Goal: Information Seeking & Learning: Learn about a topic

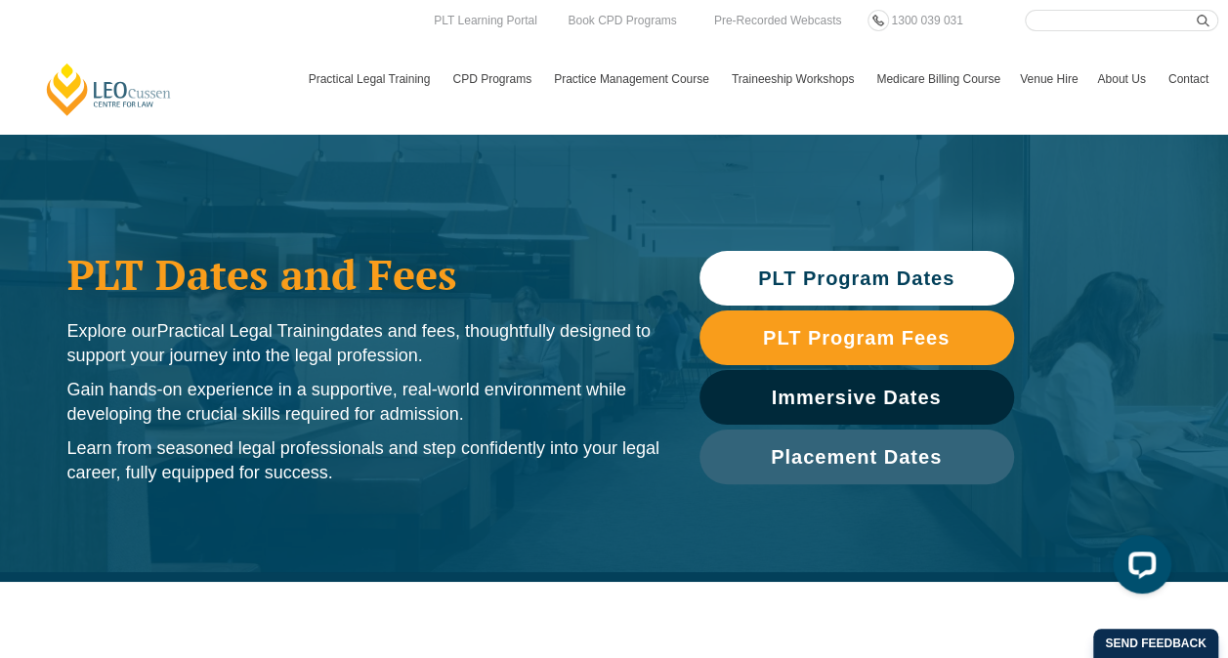
click at [835, 281] on span "PLT Program Dates" at bounding box center [856, 279] width 196 height 20
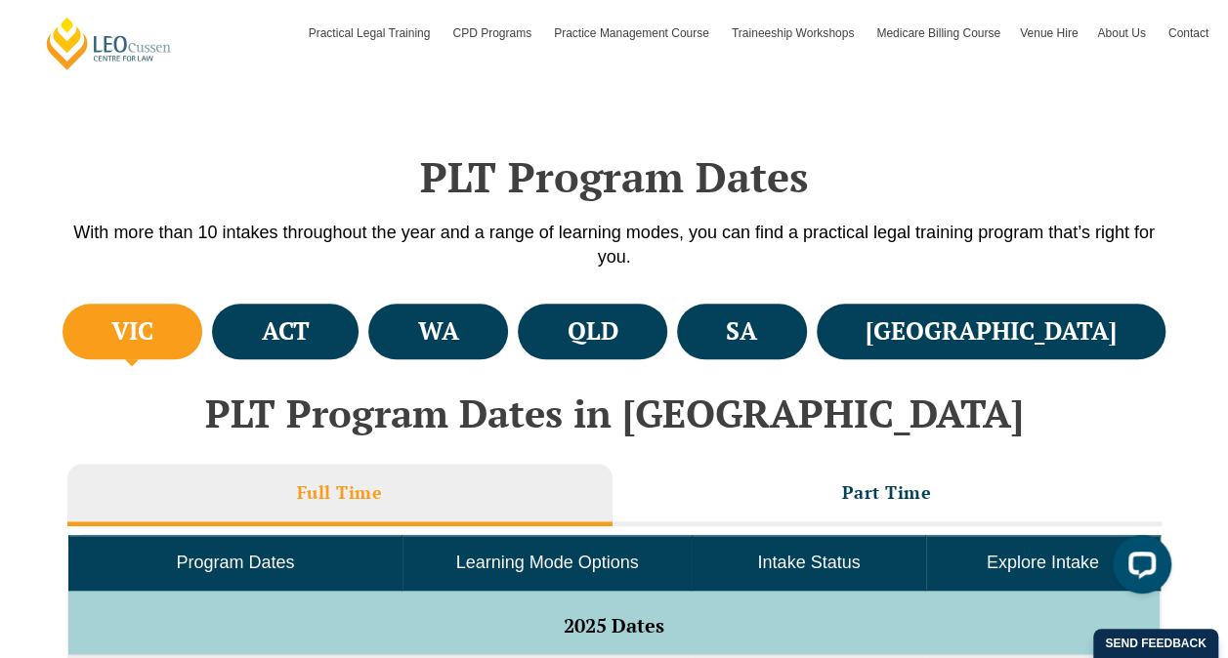
scroll to position [582, 0]
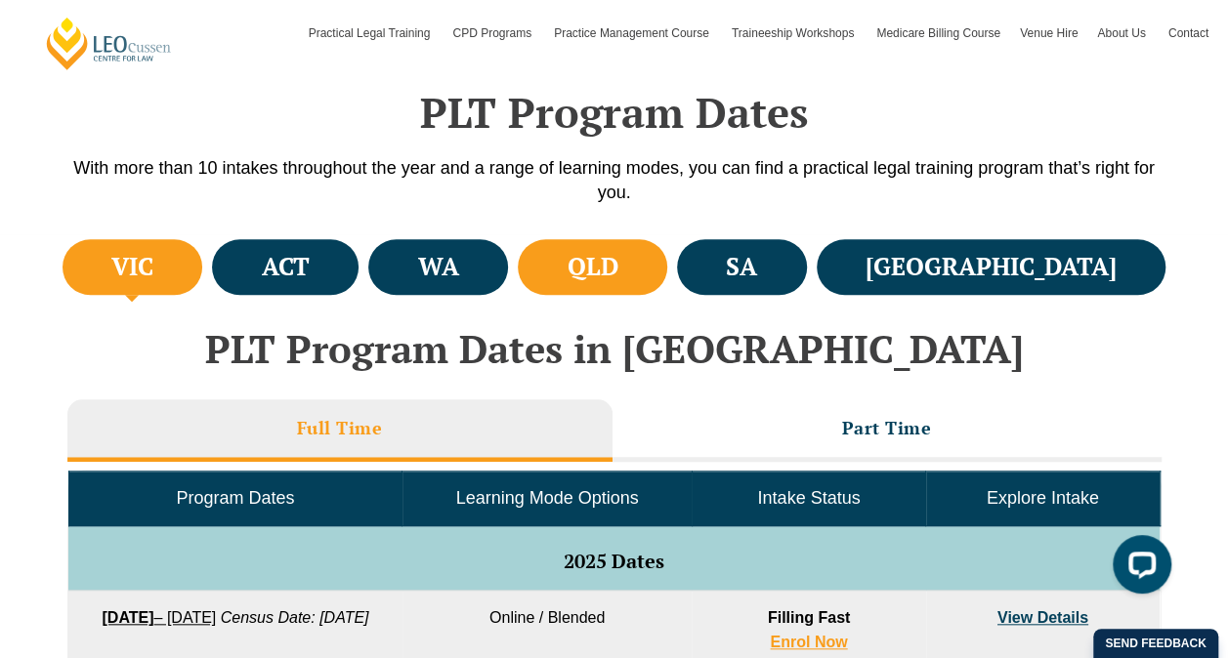
click at [667, 290] on li "QLD" at bounding box center [592, 267] width 149 height 56
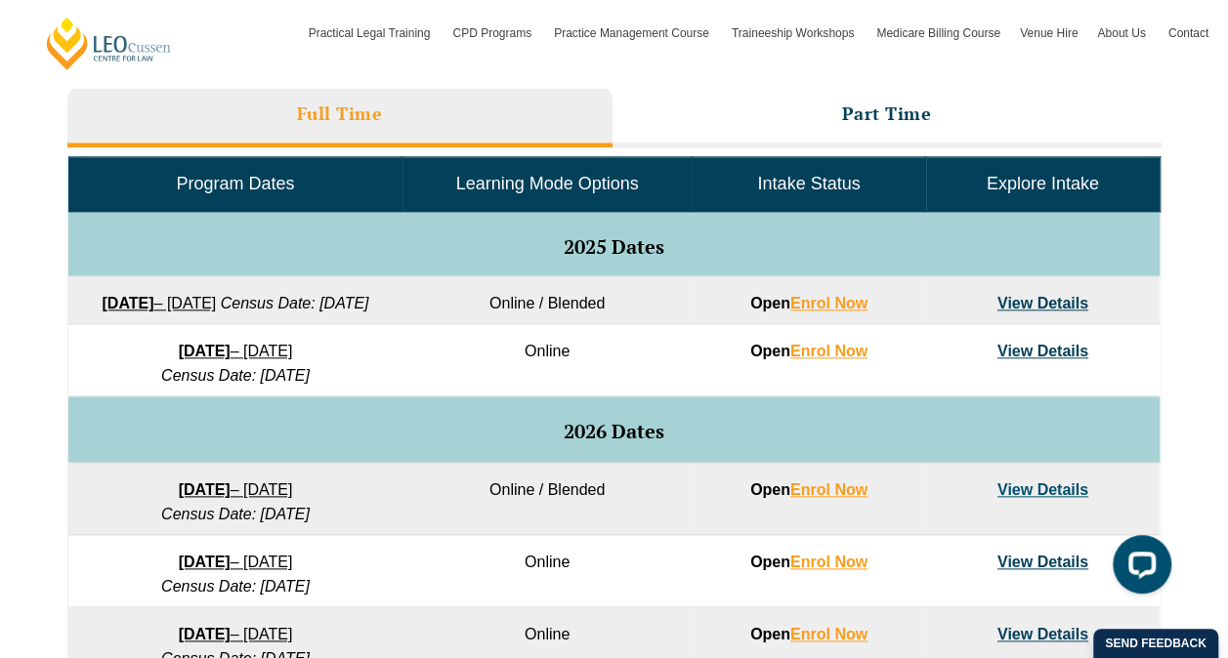
scroll to position [906, 0]
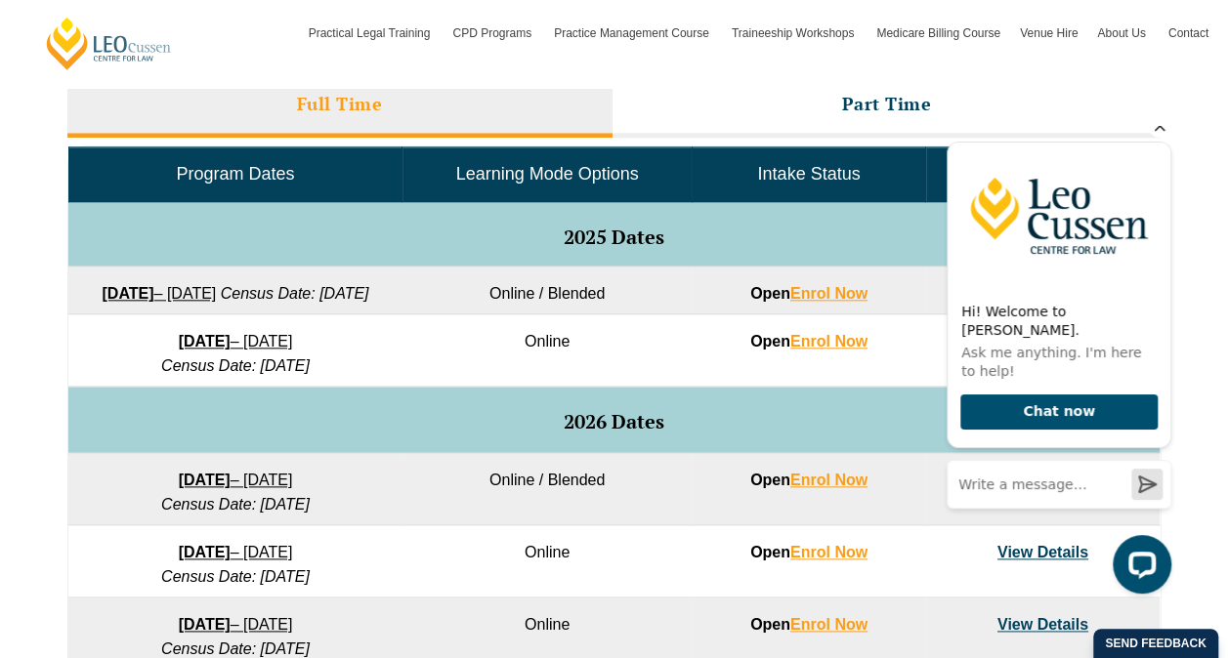
click at [1165, 138] on icon "Hide greeting" at bounding box center [1159, 125] width 23 height 23
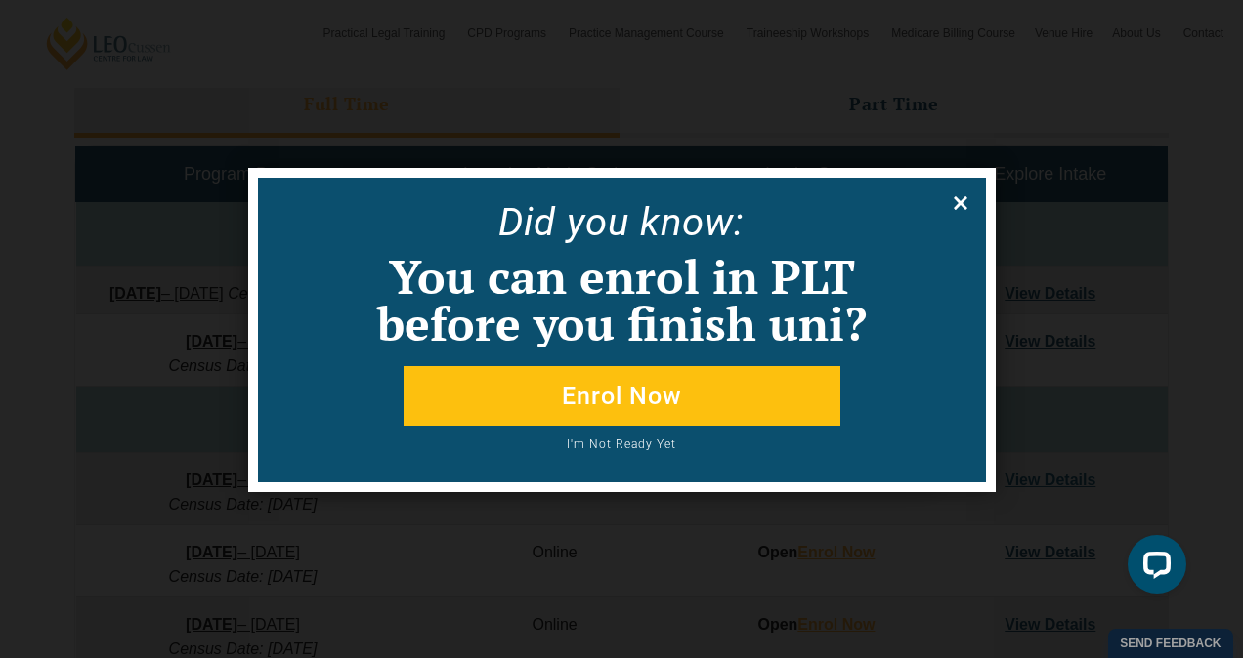
click at [963, 196] on icon at bounding box center [960, 203] width 14 height 14
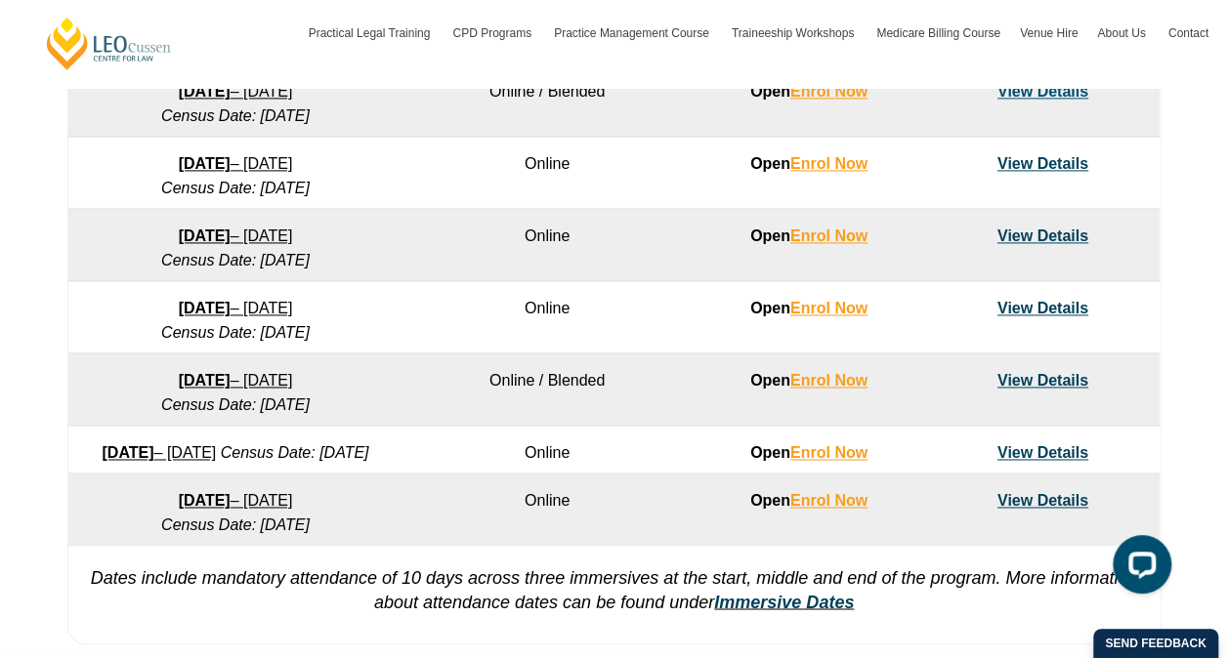
scroll to position [1297, 0]
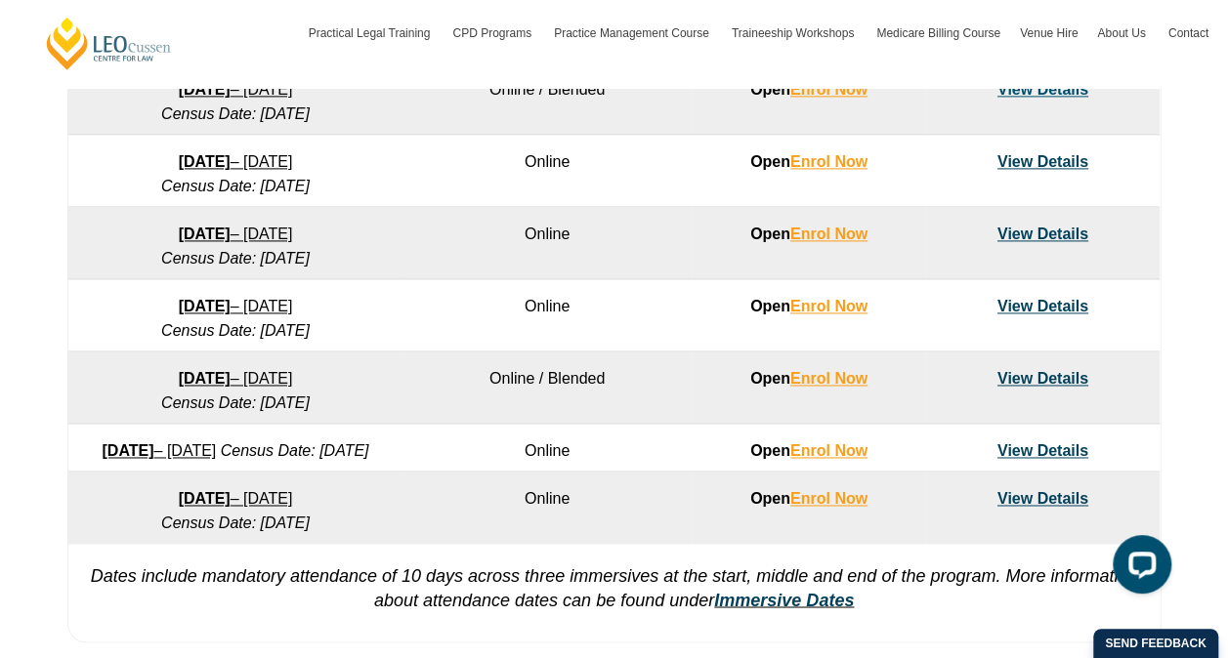
click at [1045, 315] on link "View Details" at bounding box center [1042, 306] width 91 height 17
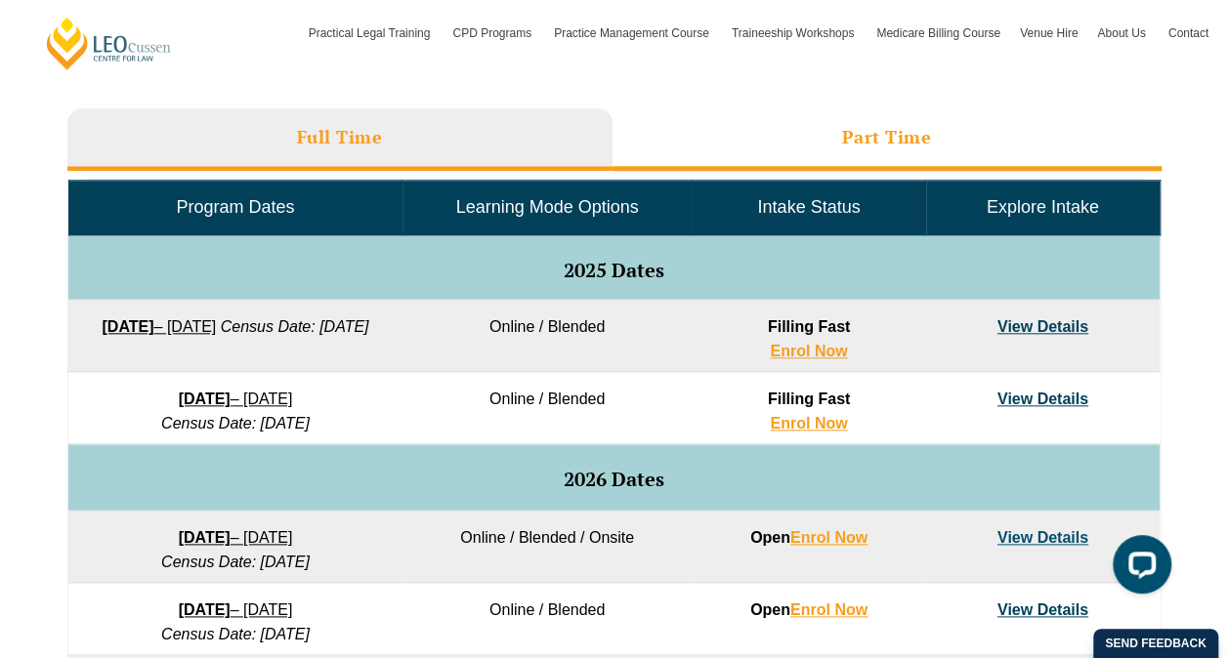
click at [932, 131] on li "Part Time" at bounding box center [886, 139] width 549 height 63
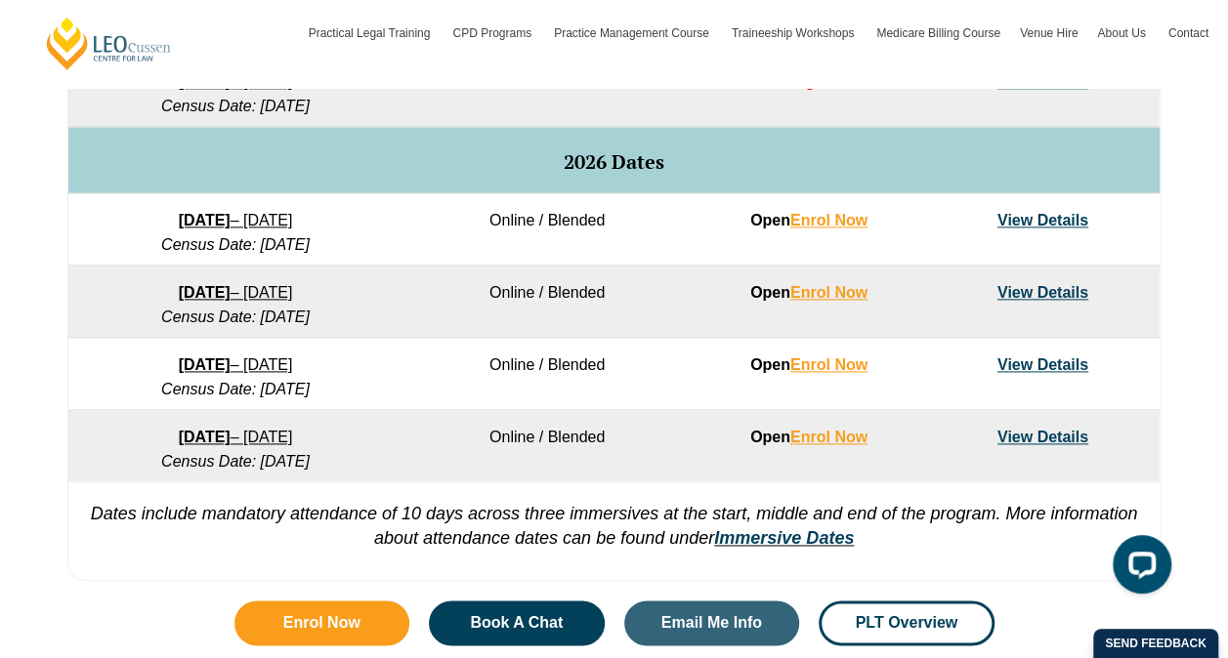
scroll to position [1121, 0]
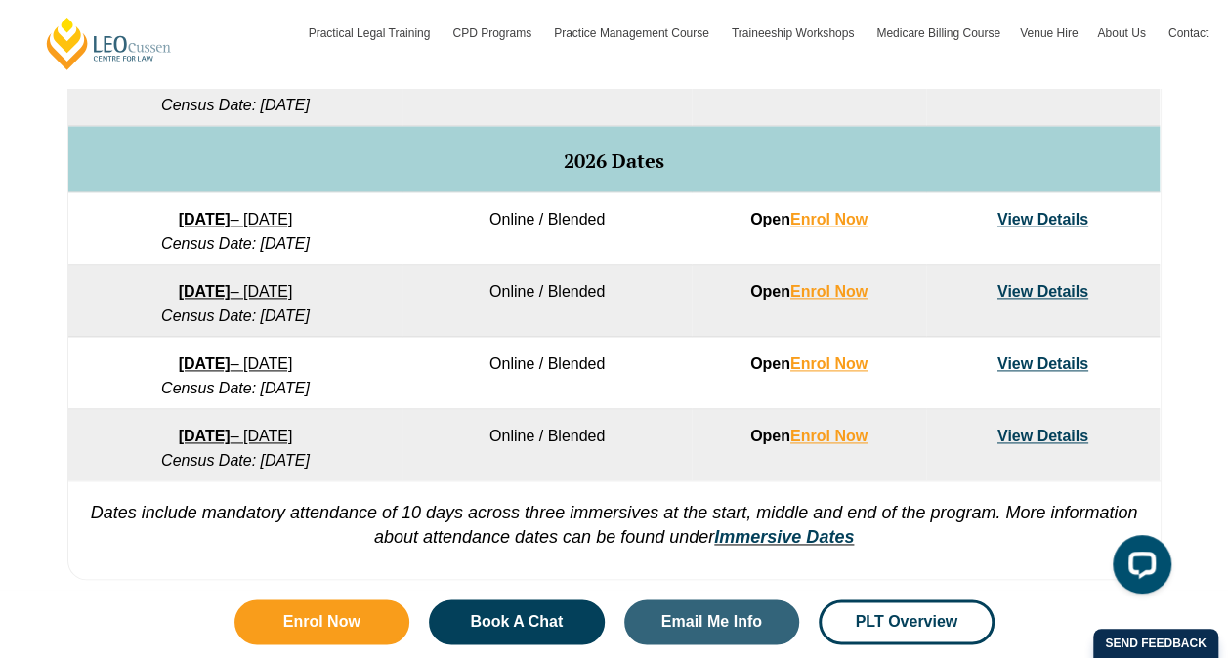
click at [1037, 356] on link "View Details" at bounding box center [1042, 364] width 91 height 17
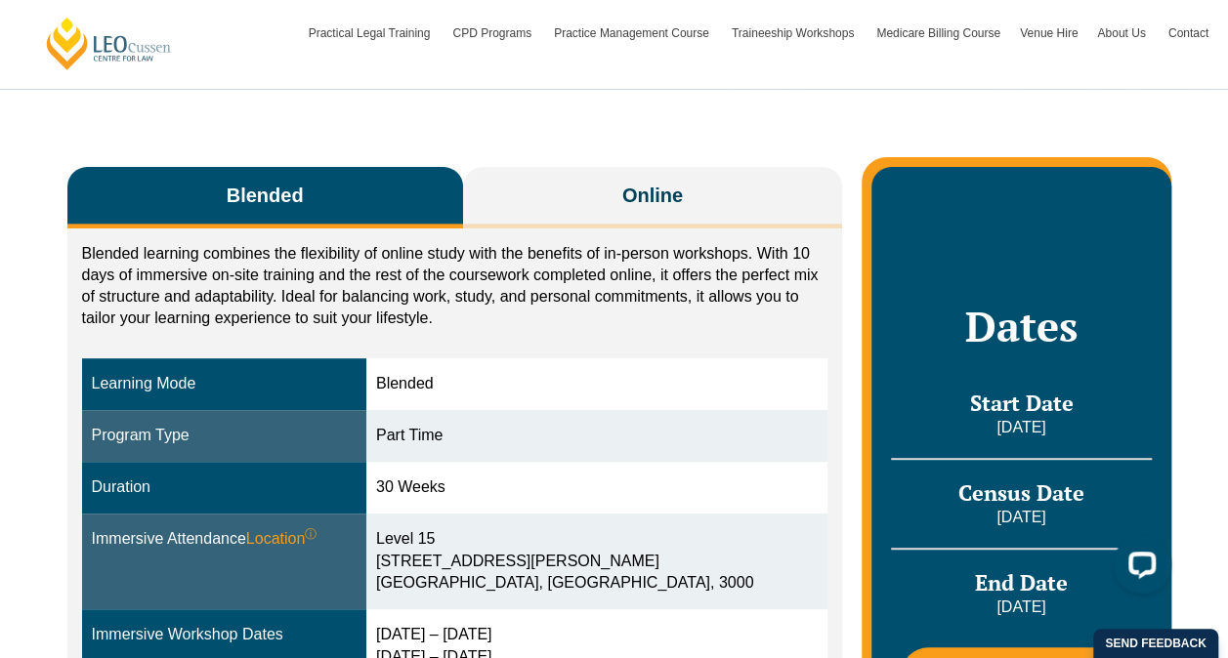
scroll to position [269, 0]
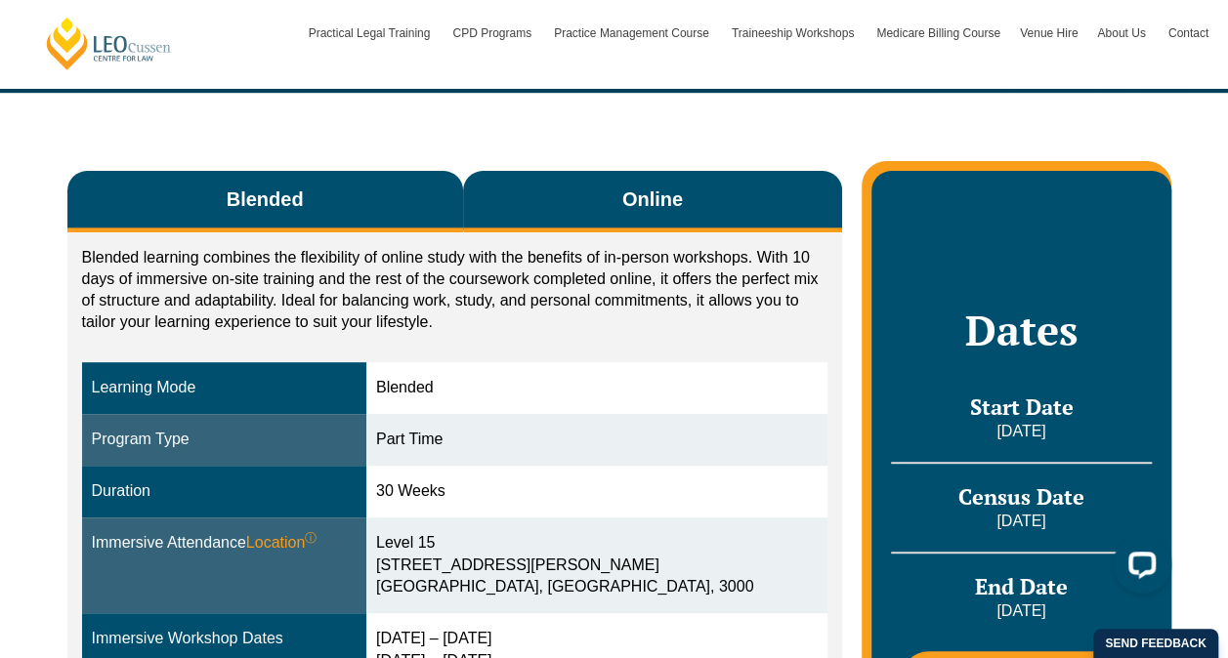
click at [674, 227] on button "Online" at bounding box center [653, 202] width 380 height 62
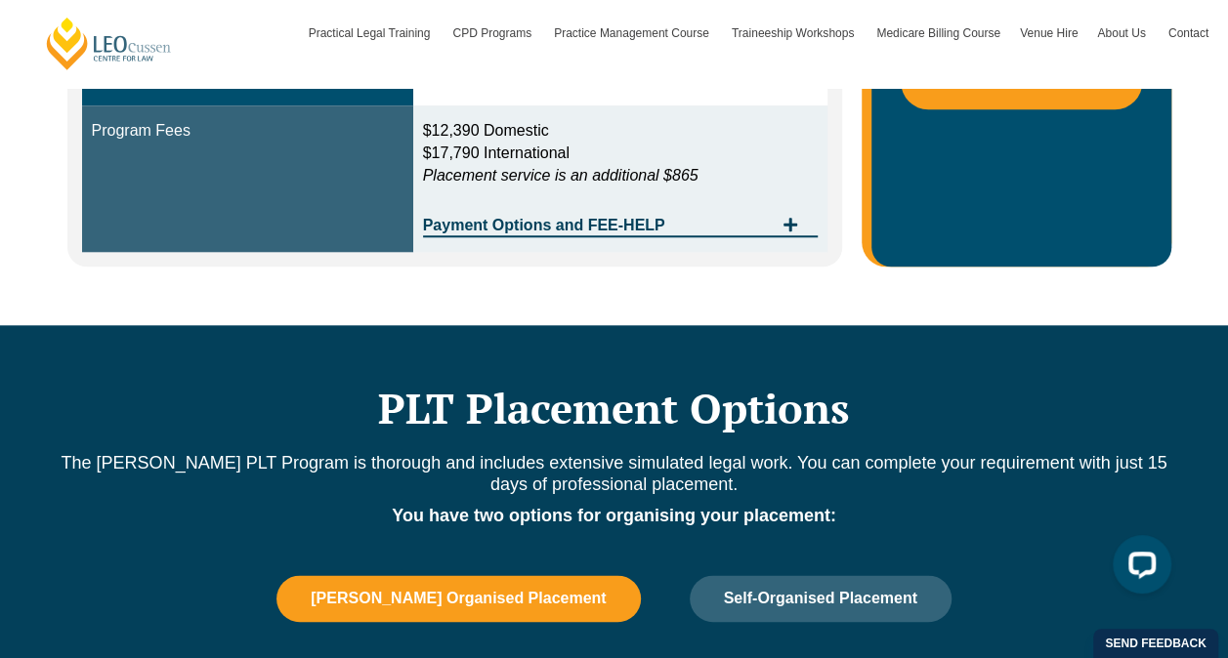
scroll to position [864, 0]
